Goal: Transaction & Acquisition: Download file/media

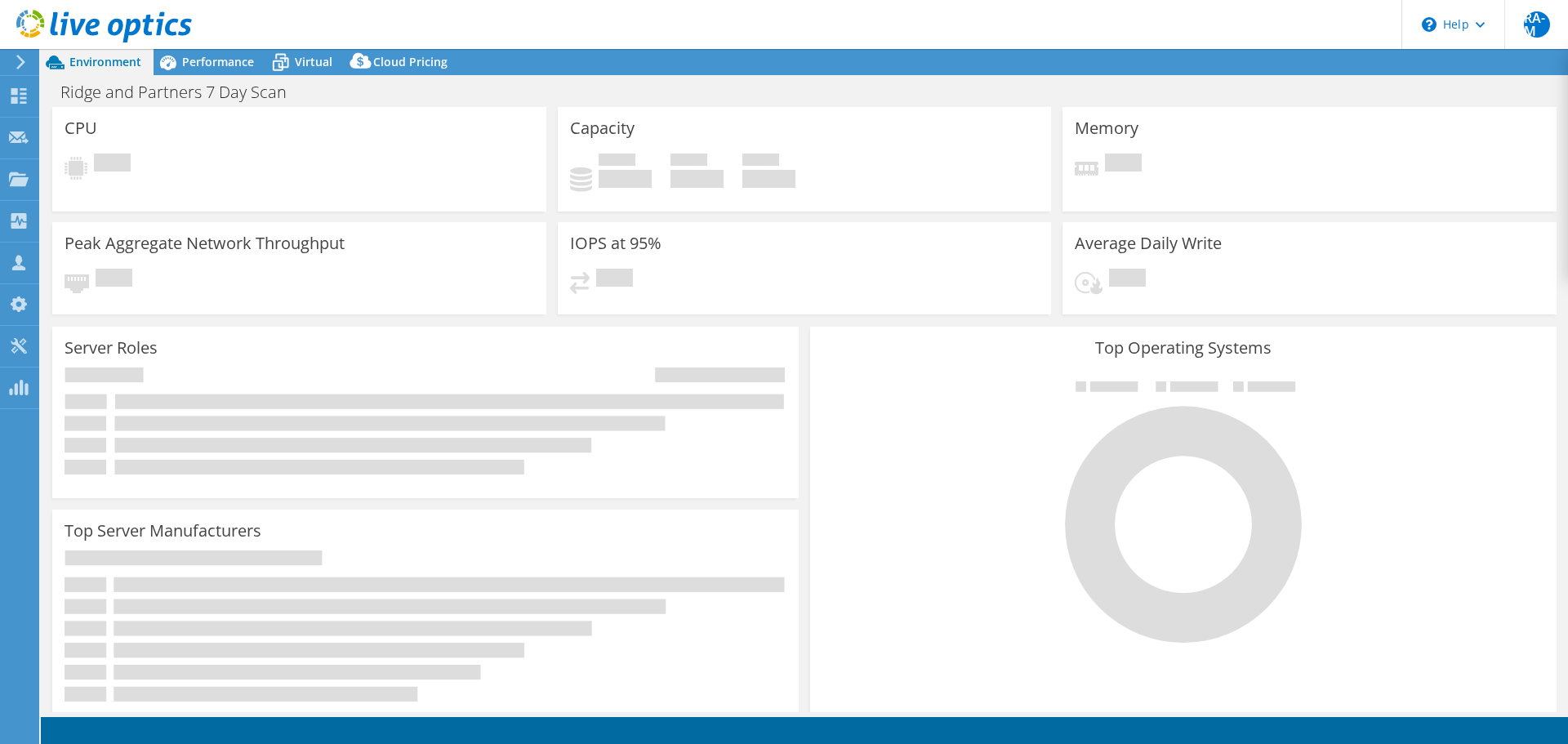
select select "USD"
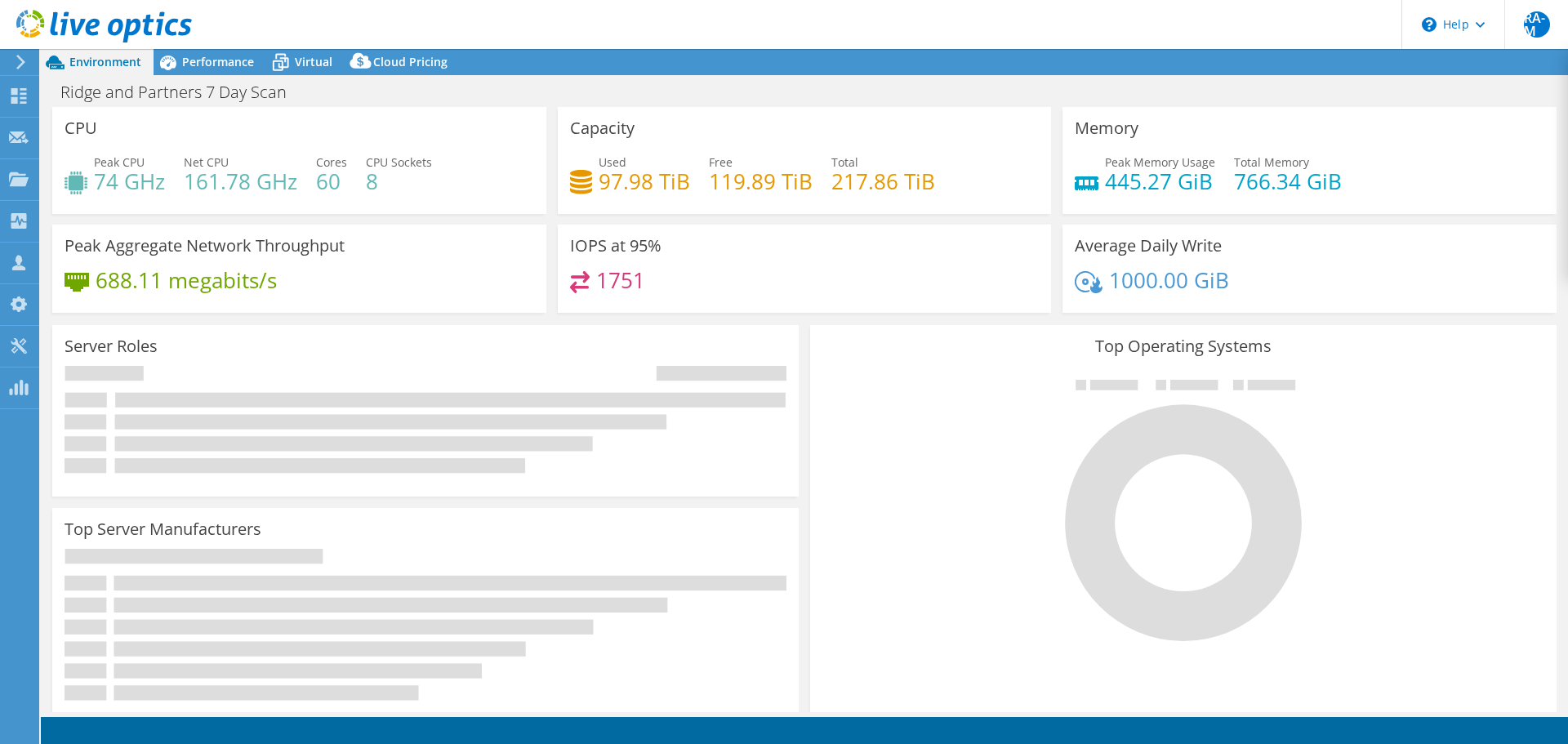
select select "EULondon"
select select "GBP"
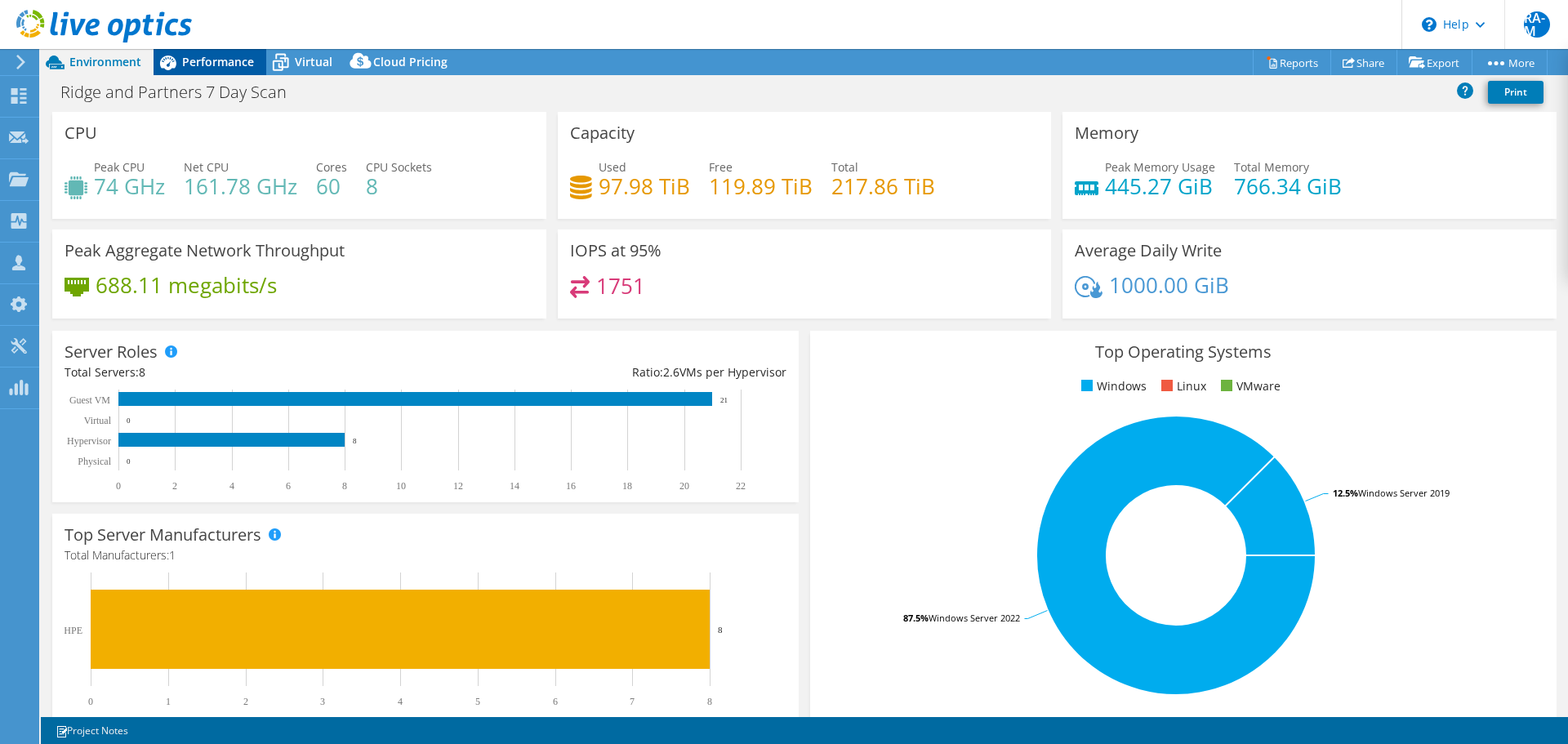
click at [227, 52] on div "Performance" at bounding box center [209, 62] width 112 height 26
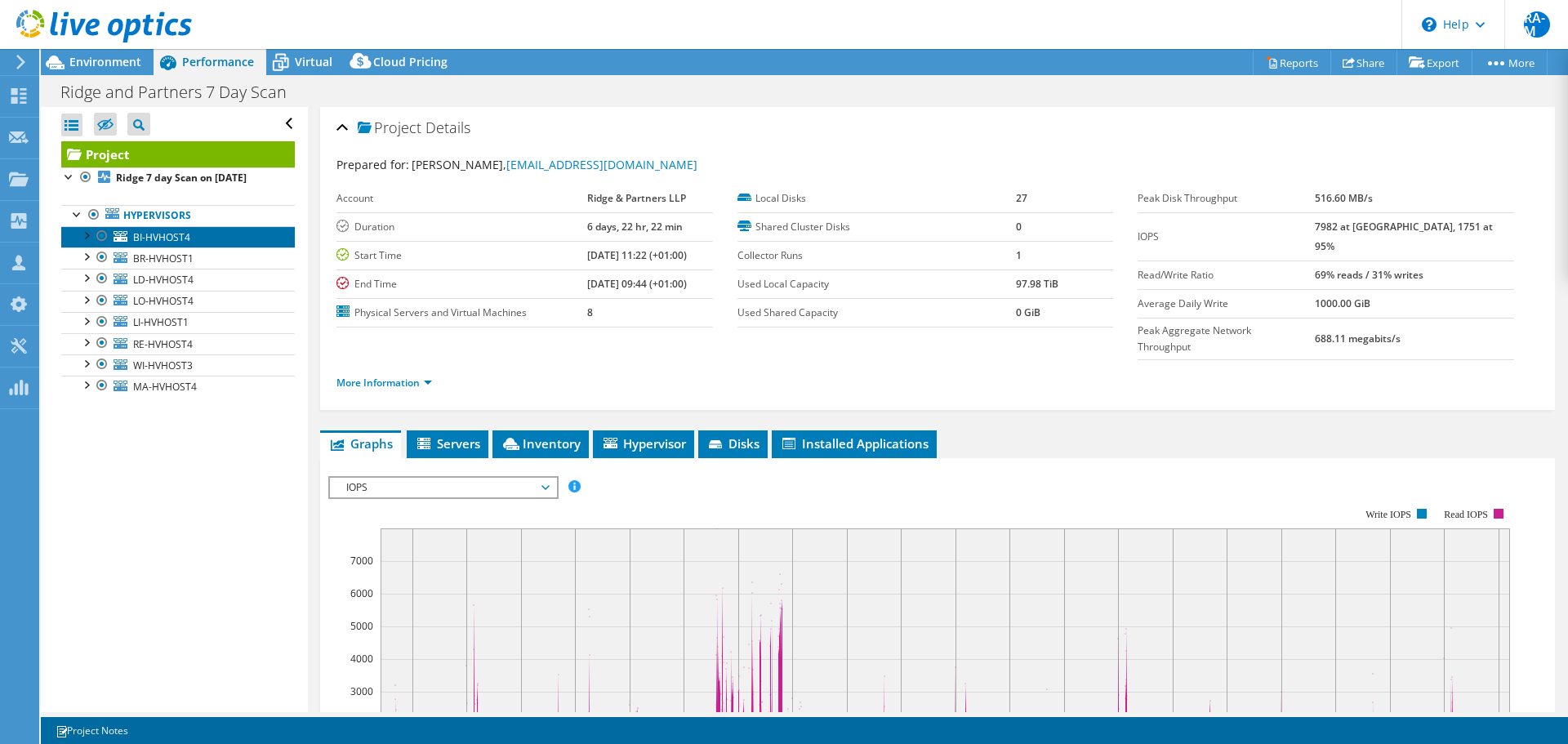
click at [197, 238] on link "BI-HVHOST4" at bounding box center [178, 237] width 233 height 21
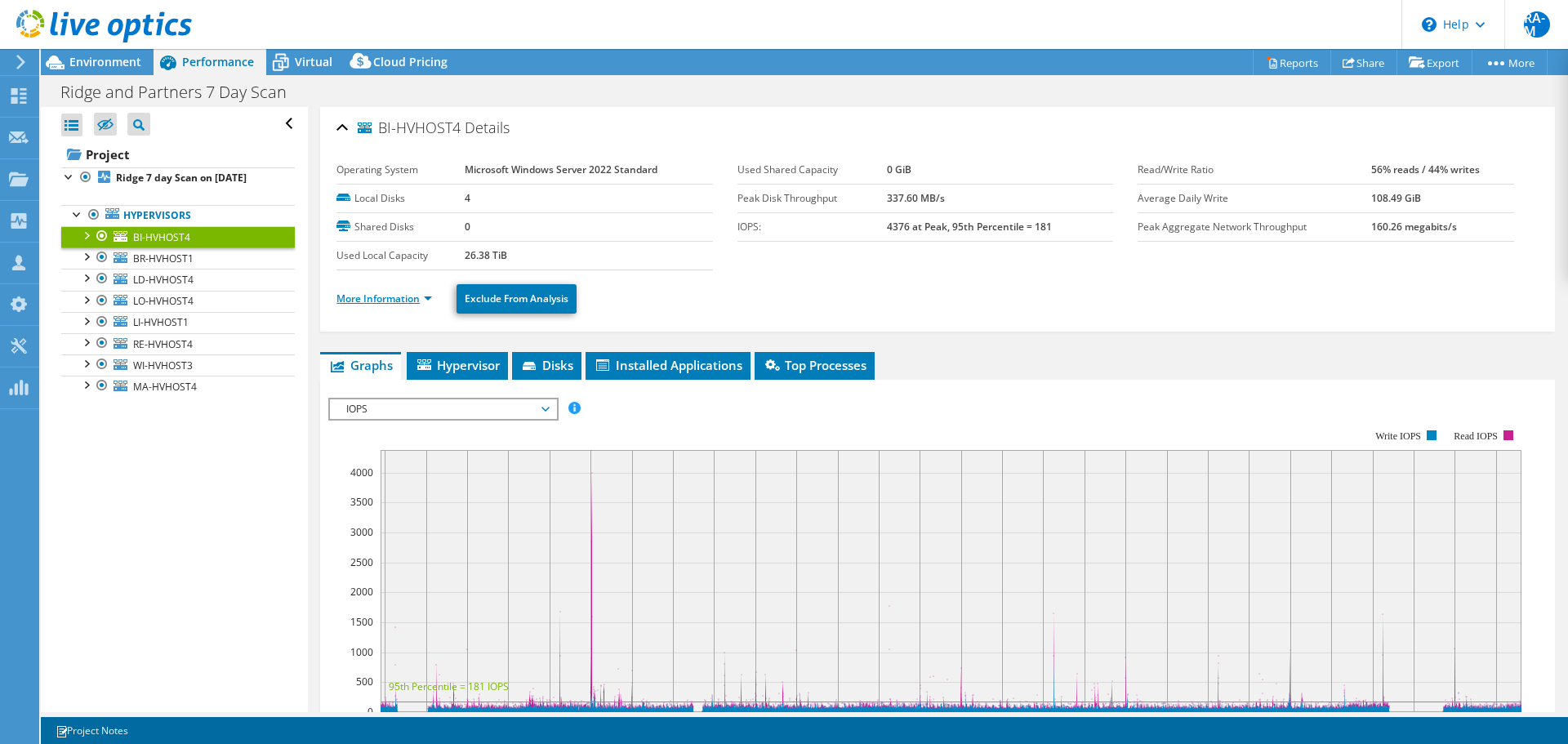
click at [404, 298] on link "More Information" at bounding box center [384, 299] width 96 height 14
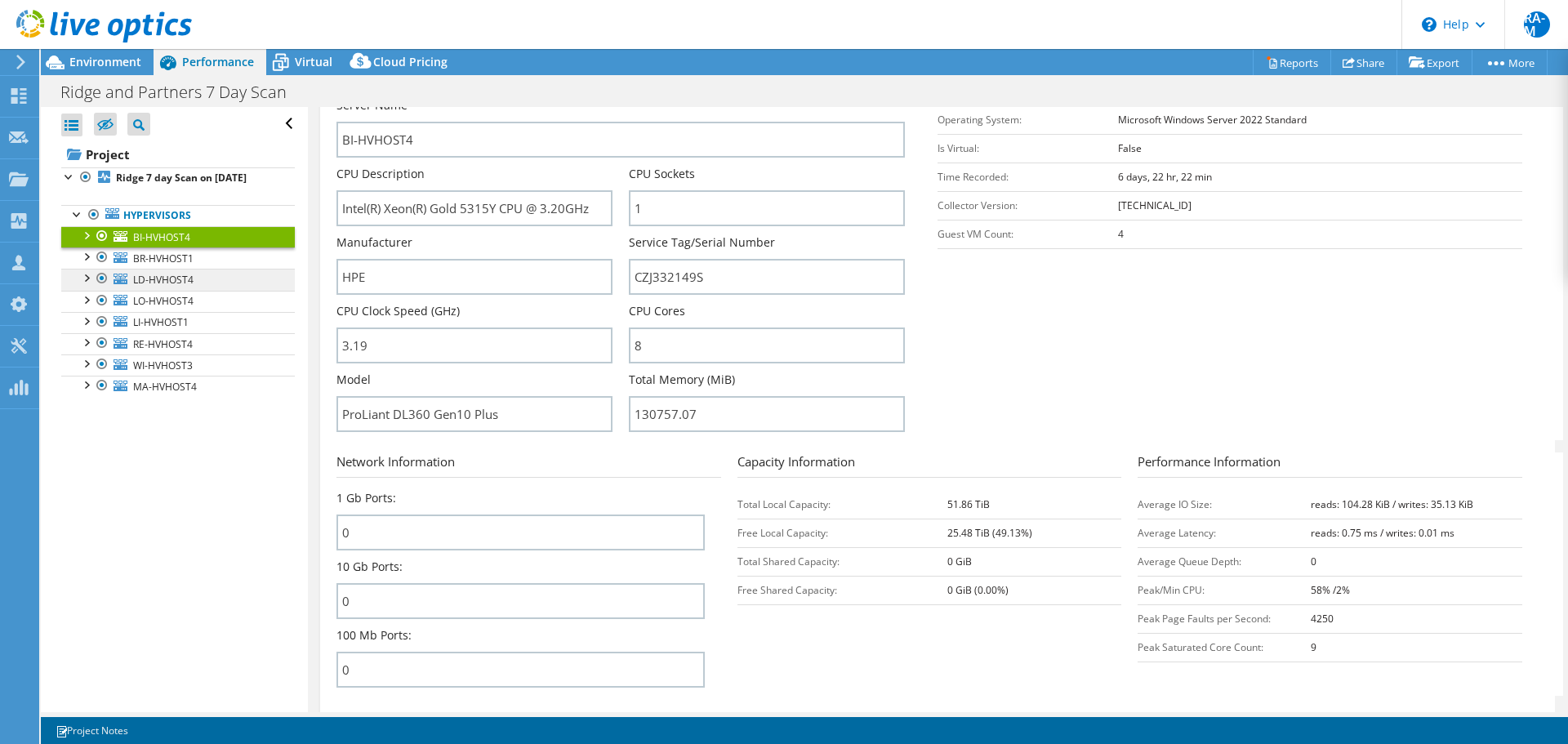
scroll to position [245, 0]
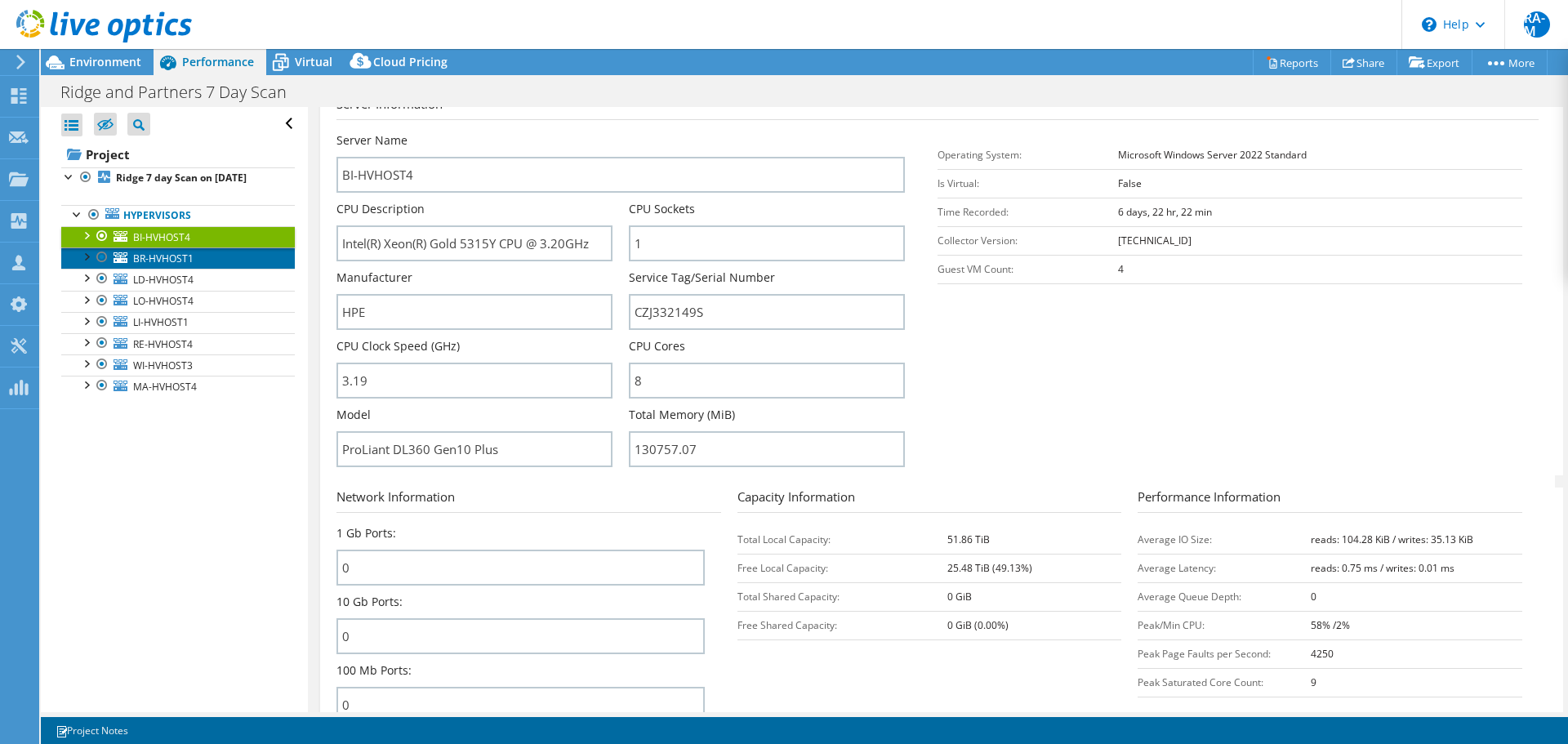
click at [167, 259] on span "BR-HVHOST1" at bounding box center [163, 259] width 60 height 14
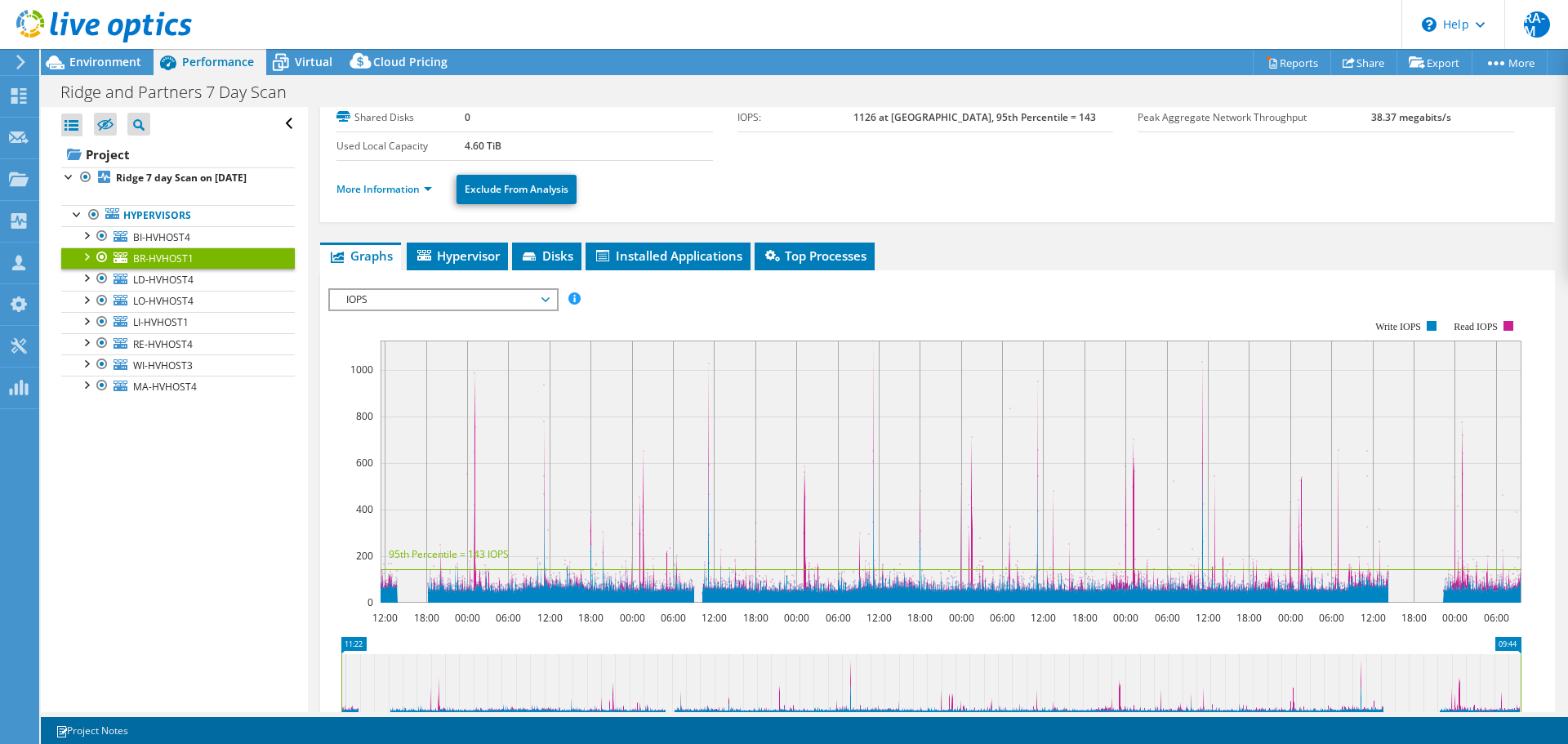
scroll to position [0, 0]
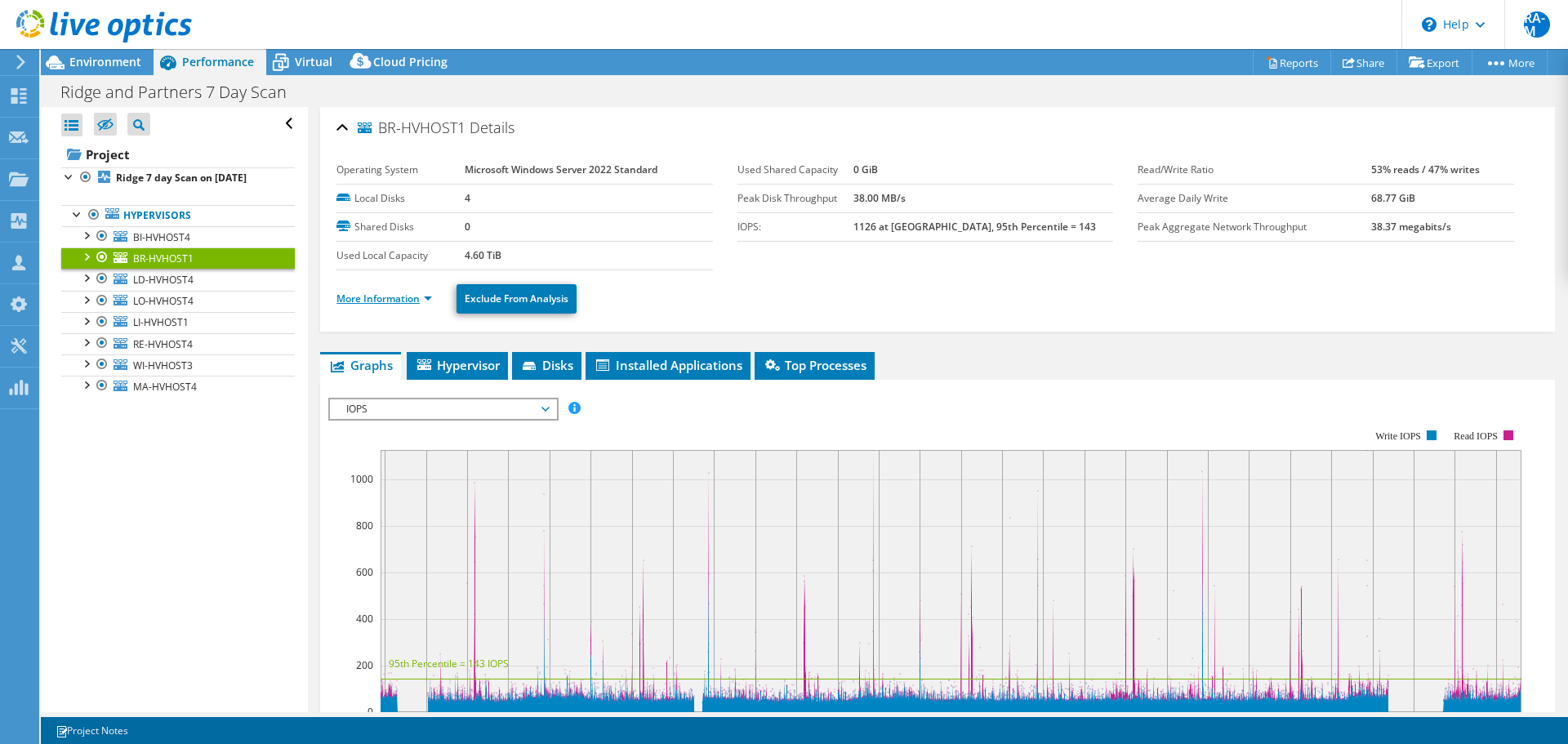
click at [364, 298] on link "More Information" at bounding box center [384, 299] width 96 height 14
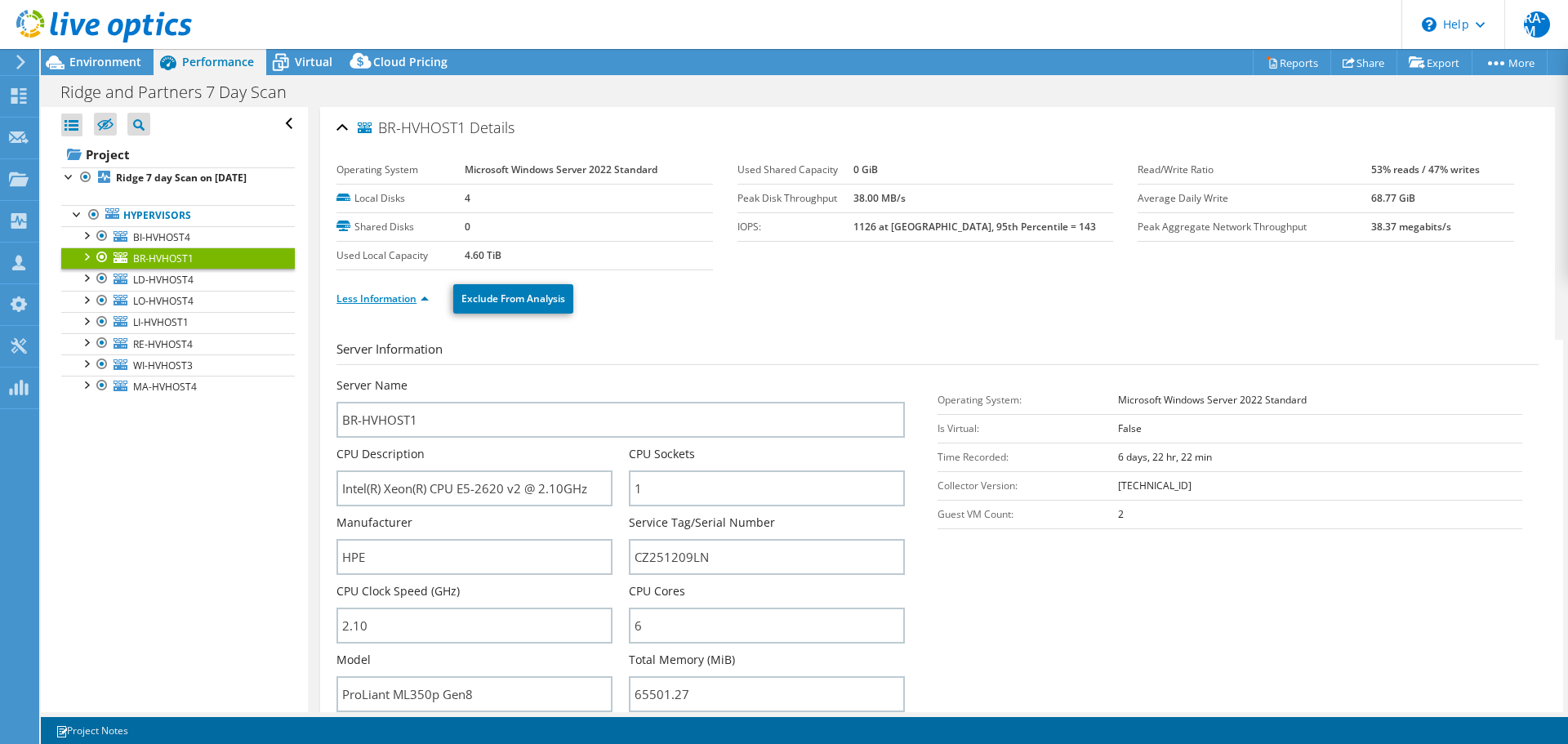
click at [368, 293] on link "Less Information" at bounding box center [382, 299] width 93 height 14
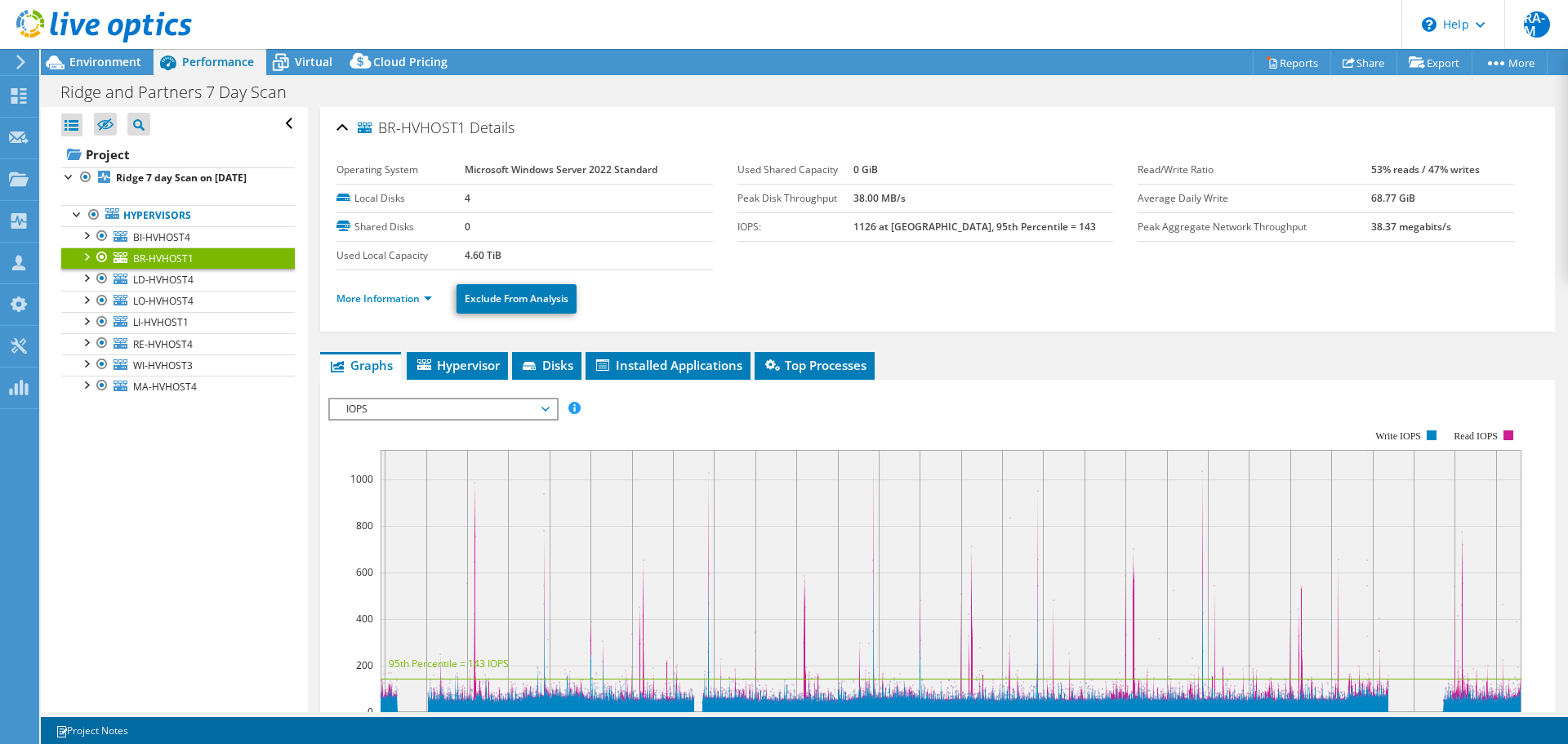
click at [97, 256] on div at bounding box center [101, 258] width 17 height 20
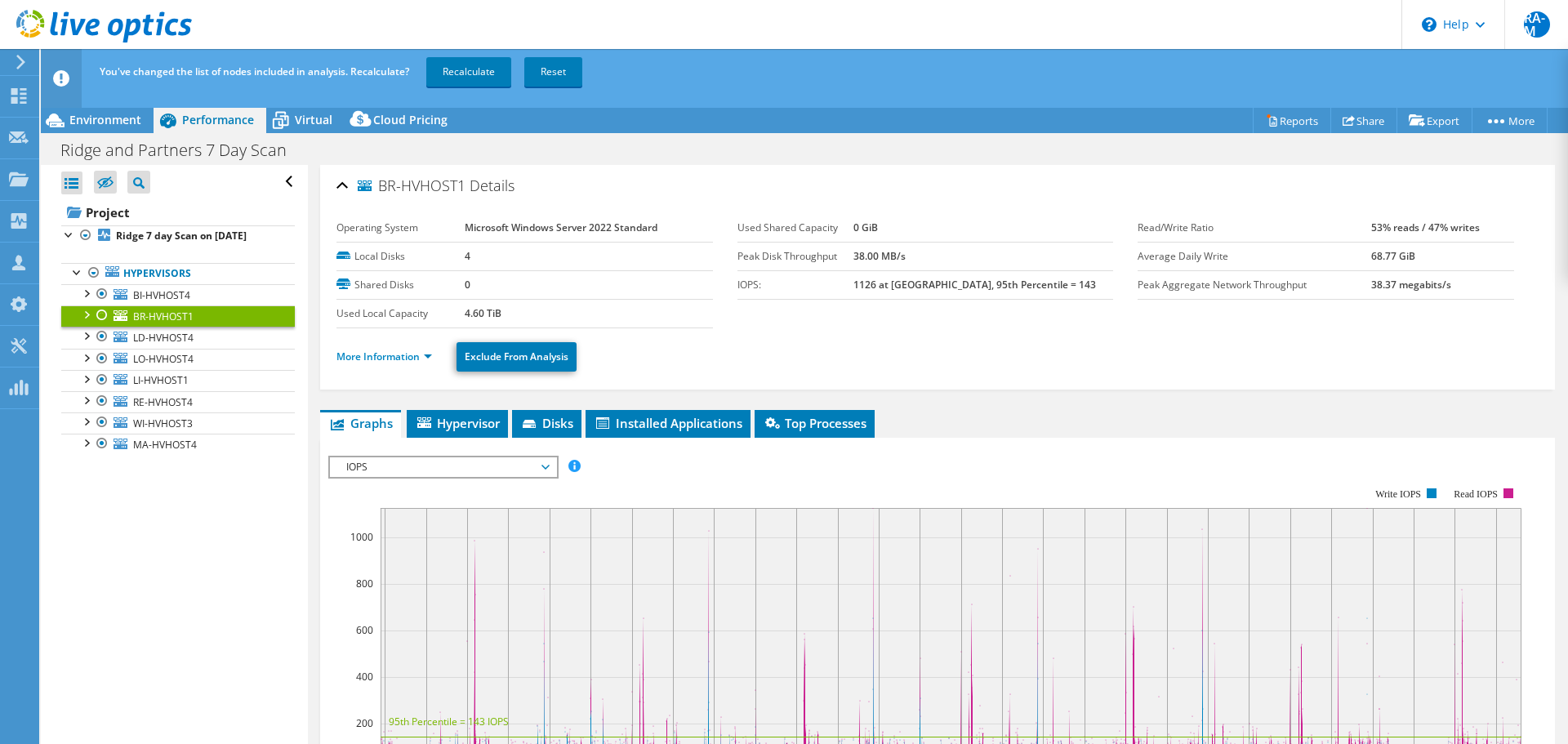
click at [83, 256] on ul "Hypervisors BI-HVHOST4 0 C: 1 E:" at bounding box center [178, 359] width 233 height 226
click at [308, 112] on span "Virtual" at bounding box center [313, 120] width 37 height 16
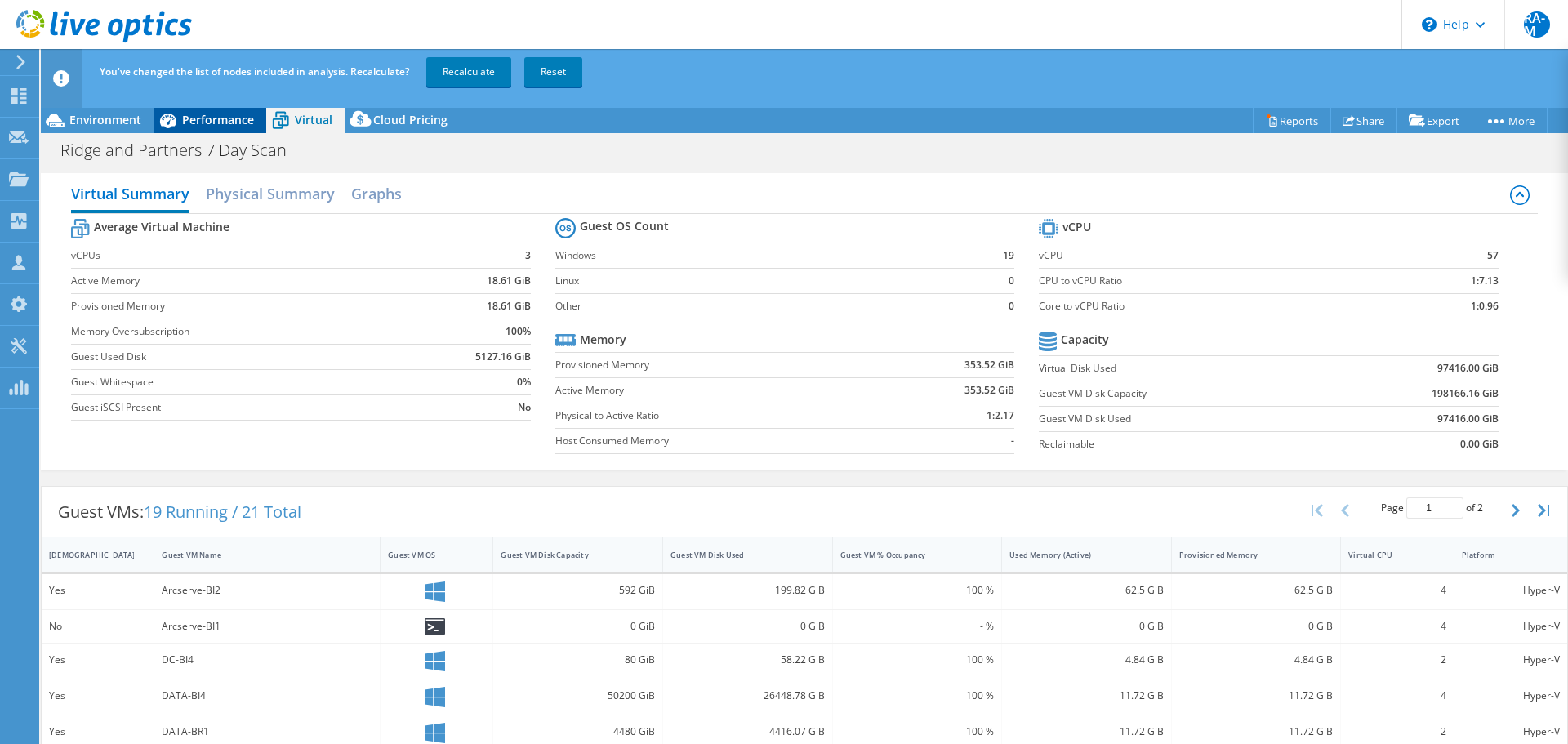
click at [243, 116] on span "Performance" at bounding box center [219, 120] width 72 height 16
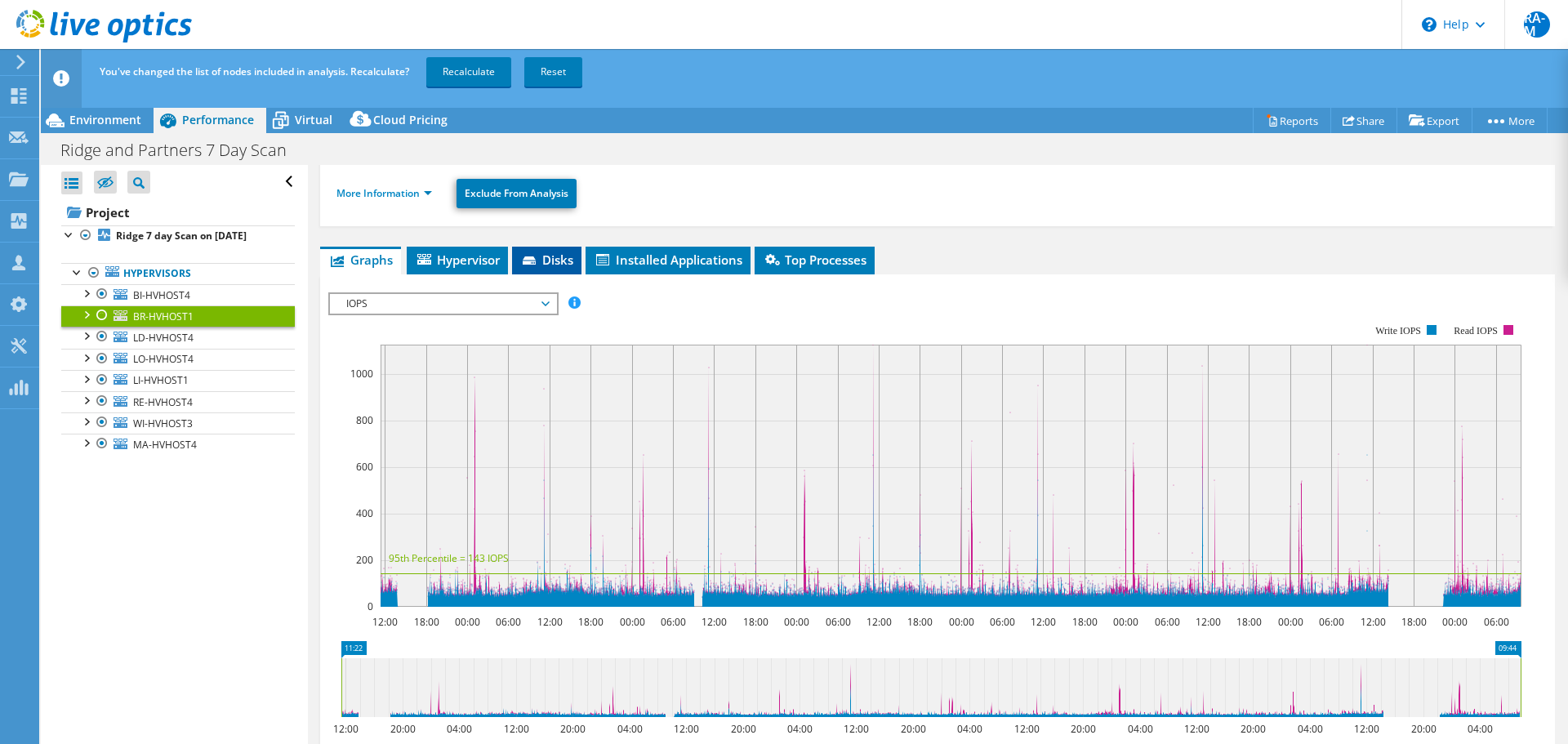
click at [548, 257] on span "Disks" at bounding box center [546, 260] width 53 height 17
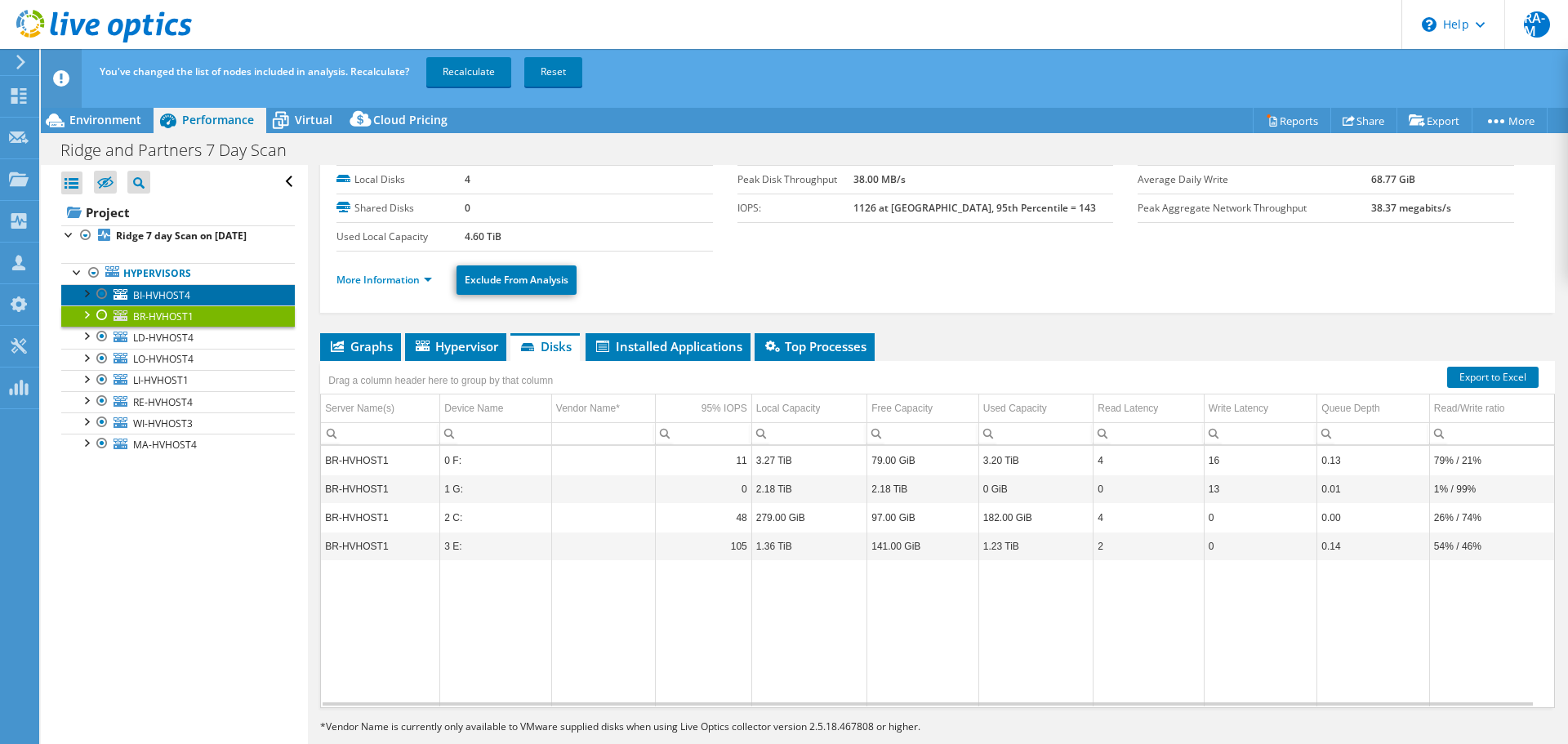
click at [198, 296] on link "BI-HVHOST4" at bounding box center [178, 295] width 233 height 21
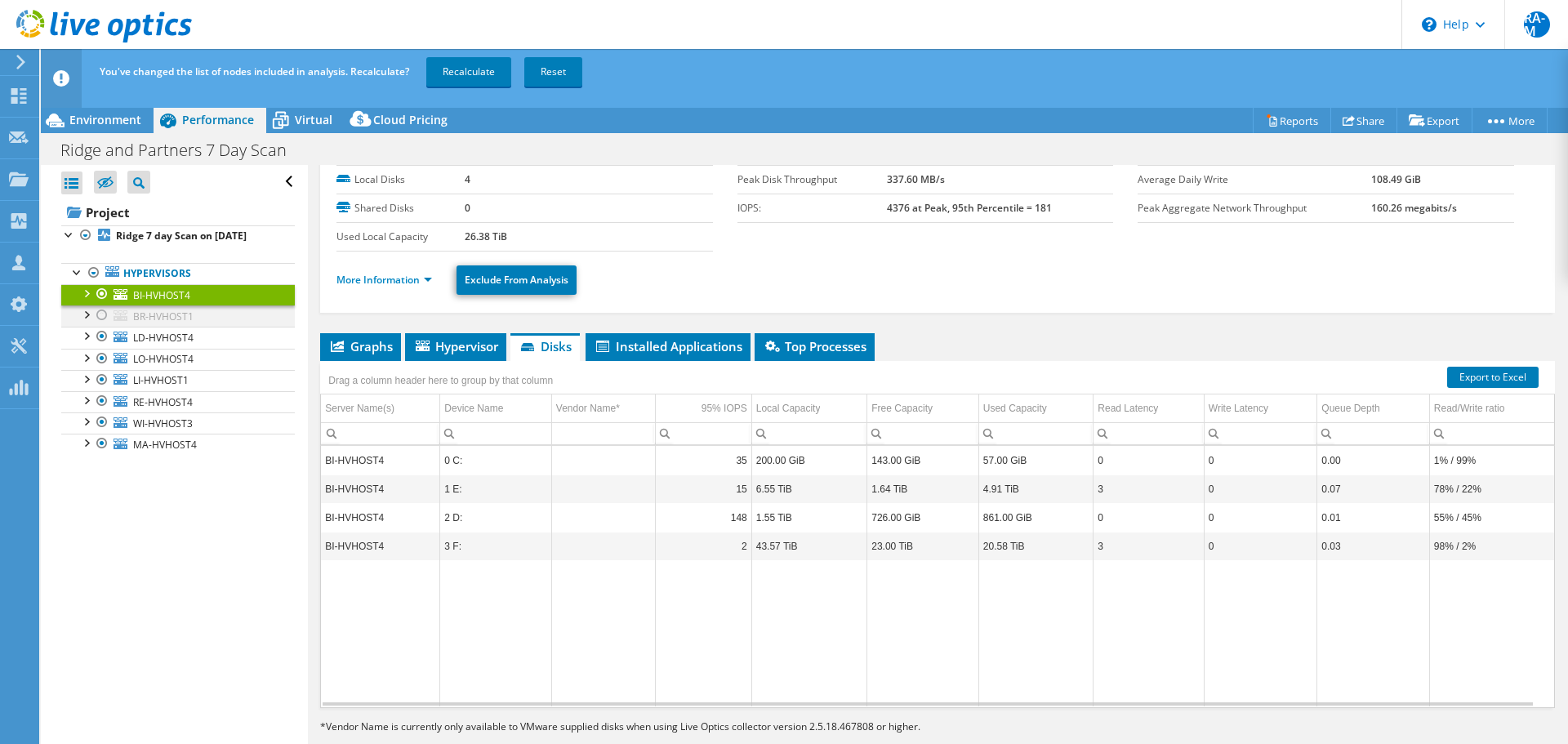
click at [103, 316] on div at bounding box center [101, 315] width 17 height 20
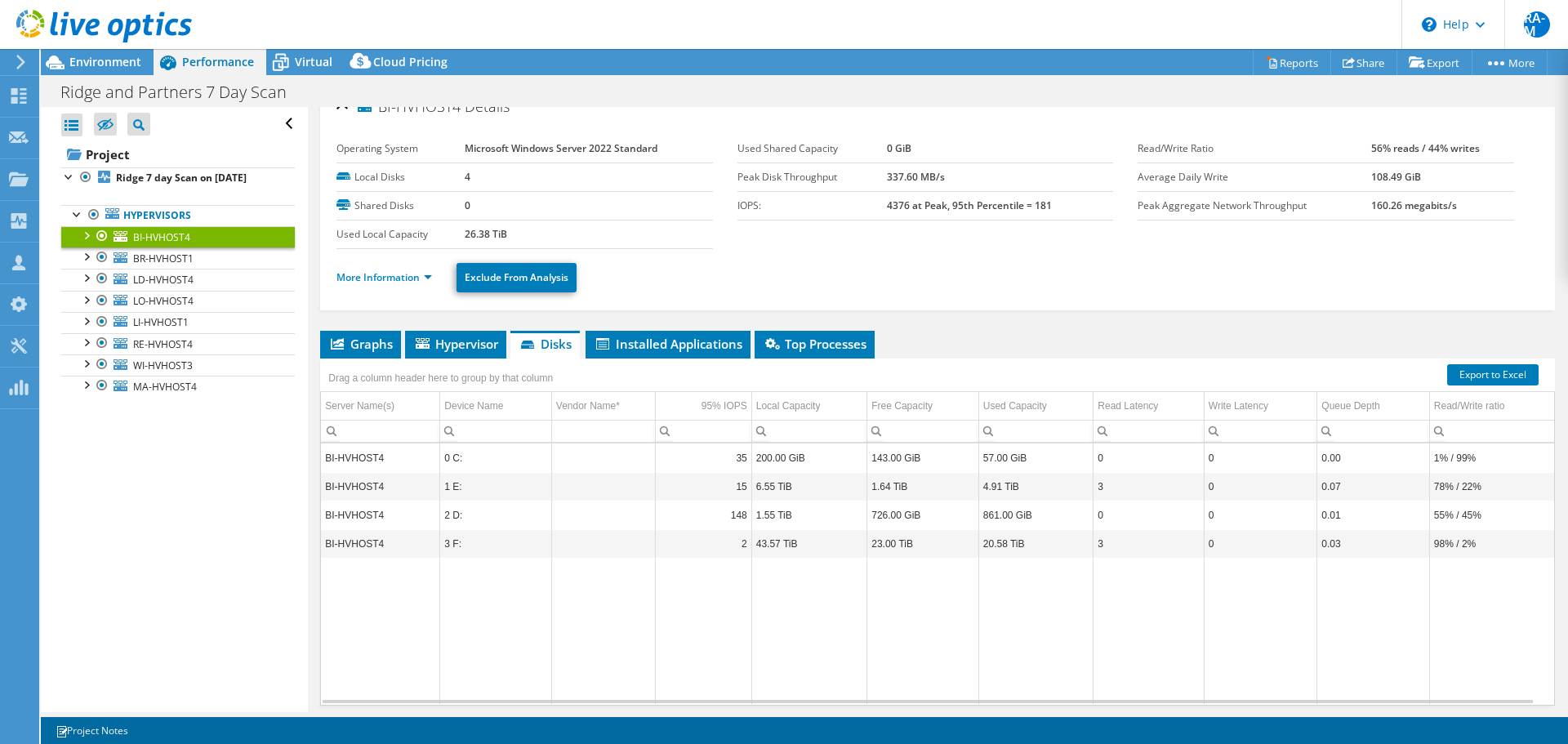
scroll to position [0, 0]
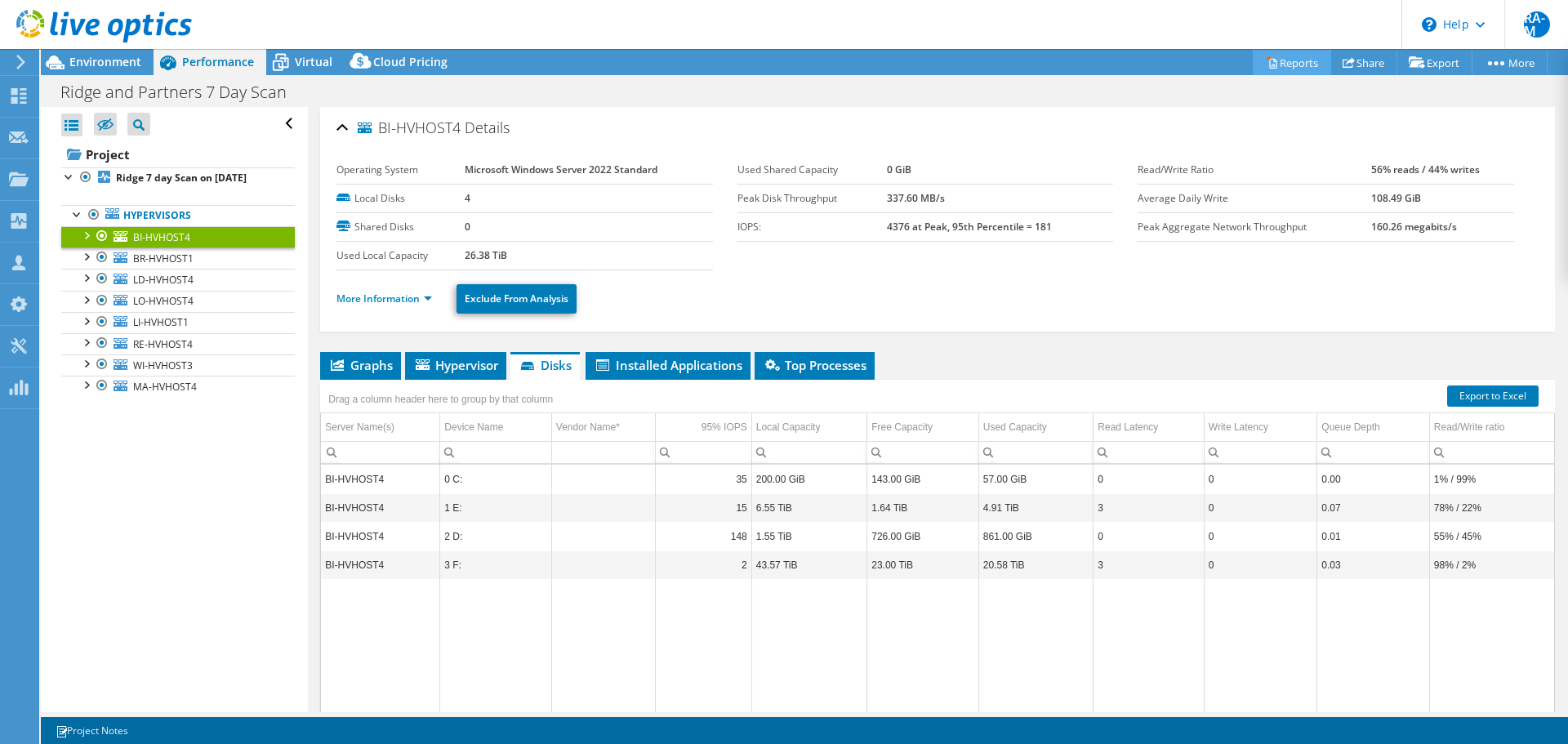
click at [1303, 67] on link "Reports" at bounding box center [1292, 62] width 78 height 25
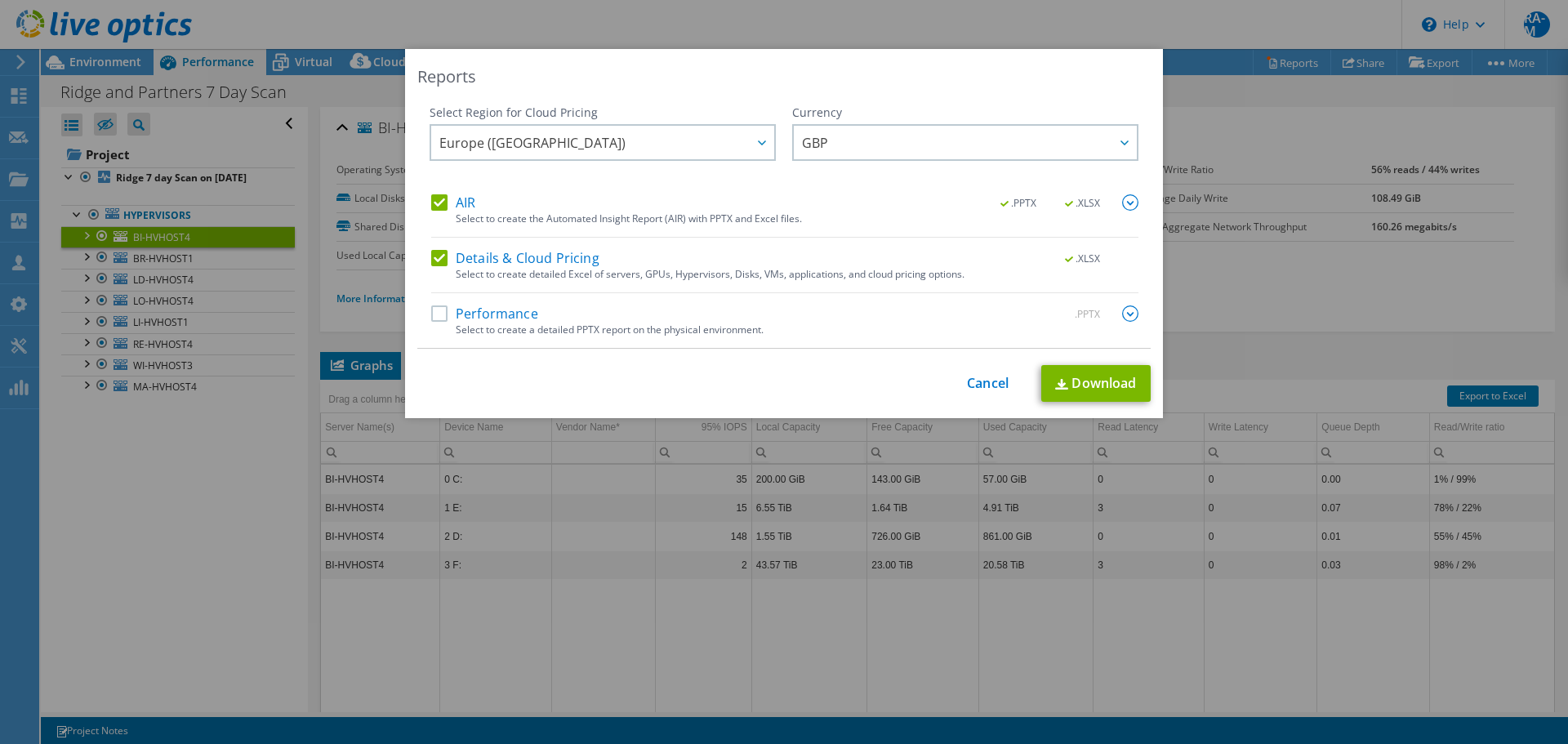
click at [458, 198] on label "AIR" at bounding box center [453, 202] width 44 height 17
click at [0, 0] on input "AIR" at bounding box center [0, 0] width 0 height 0
click at [1109, 380] on link "Download" at bounding box center [1096, 384] width 109 height 37
